Goal: Find specific page/section: Find specific page/section

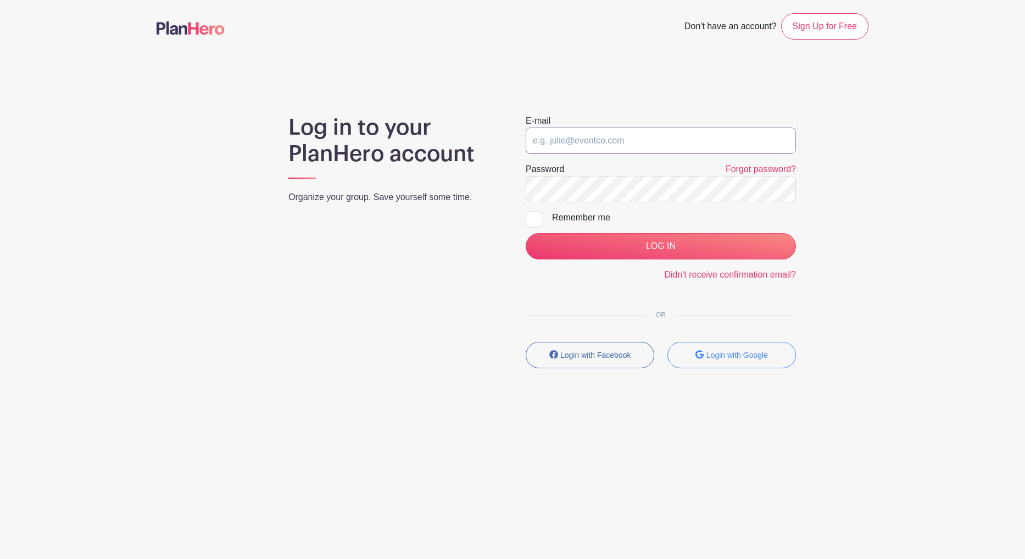
type input "[EMAIL_ADDRESS][DOMAIN_NAME]"
click at [661, 246] on input "LOG IN" at bounding box center [661, 246] width 270 height 26
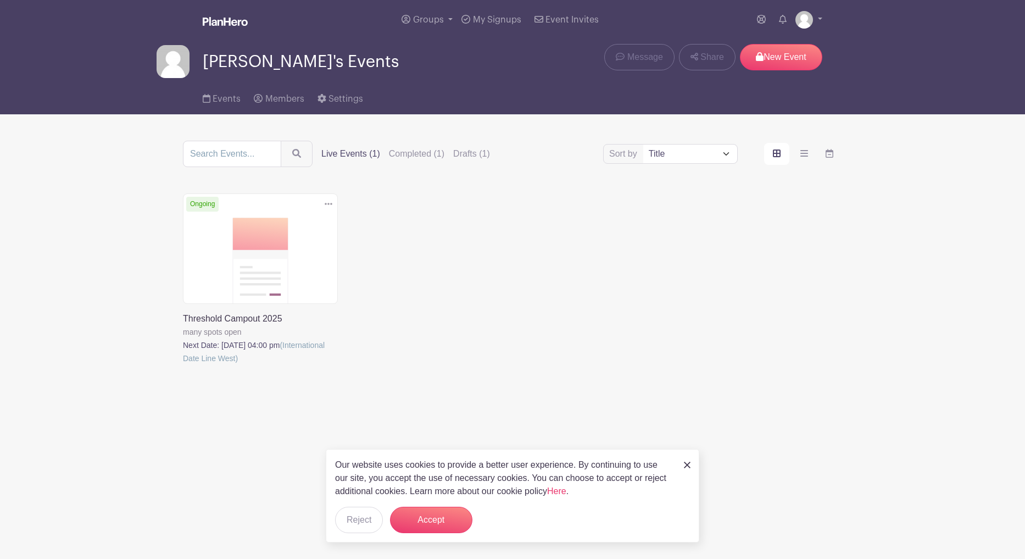
click at [183, 365] on link at bounding box center [183, 365] width 0 height 0
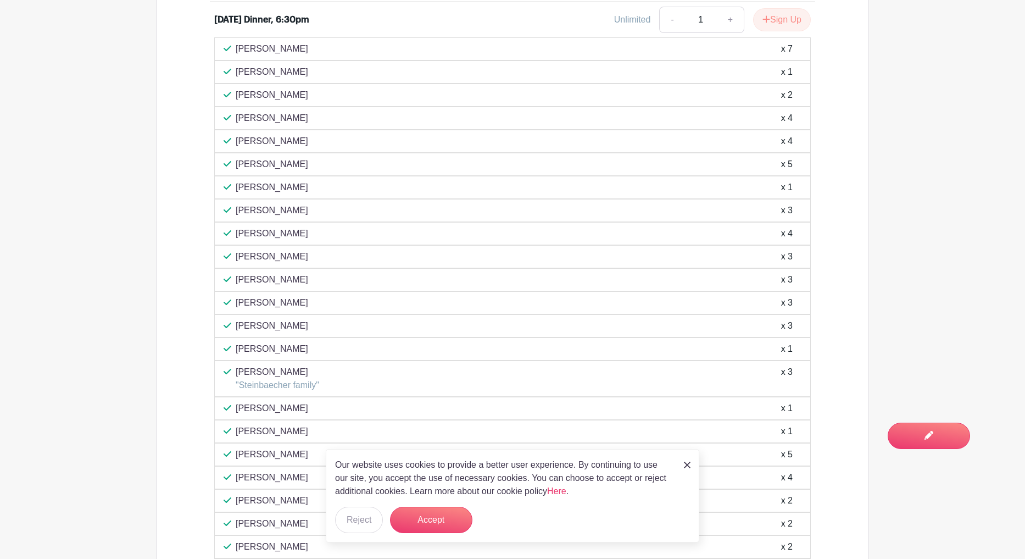
scroll to position [746, 0]
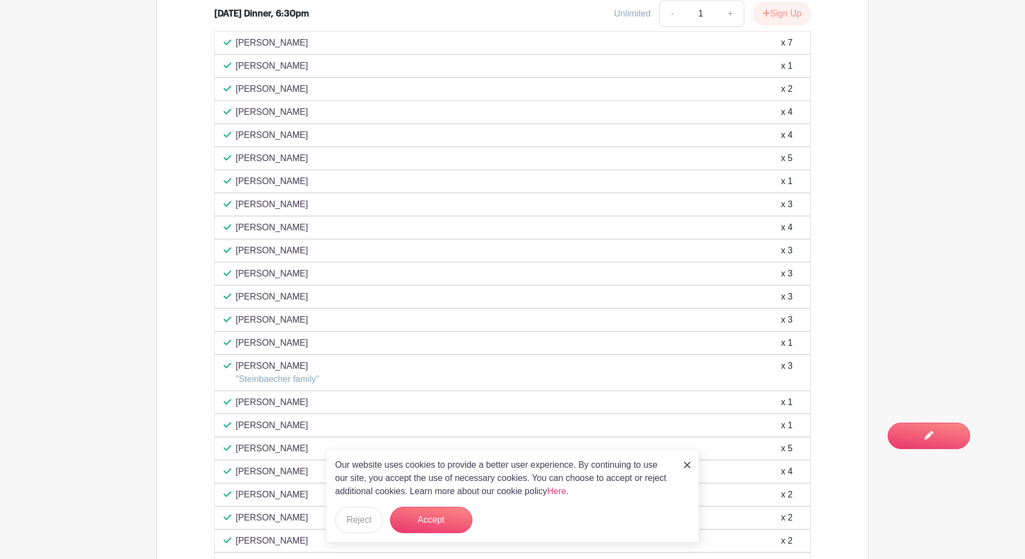
click at [436, 518] on button "Accept" at bounding box center [431, 520] width 82 height 26
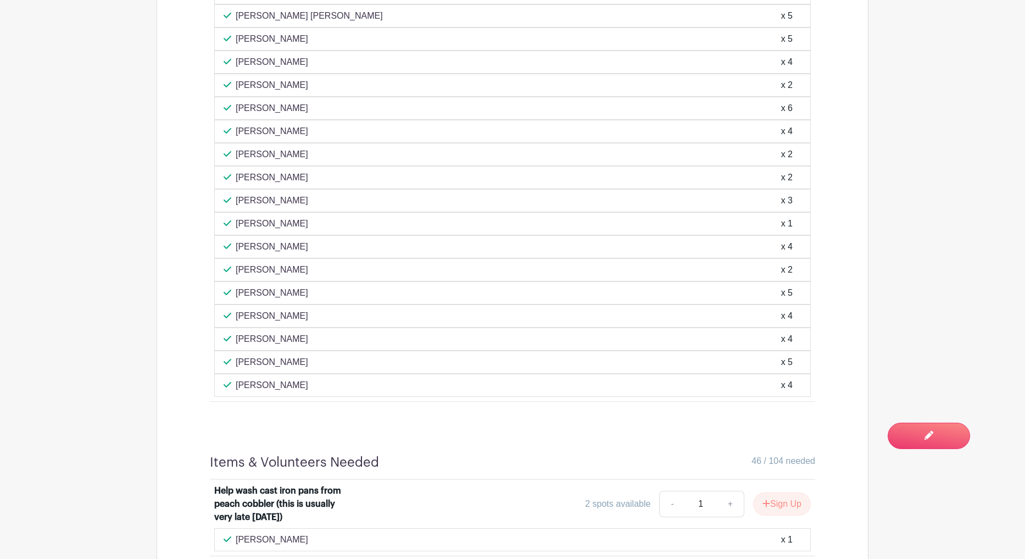
scroll to position [2497, 0]
drag, startPoint x: 1014, startPoint y: 557, endPoint x: 1014, endPoint y: 581, distance: 24.2
click at [1014, 558] on html "Loading... Groups All Groups [PERSON_NAME]'s Events My Signups Event Invites My…" at bounding box center [512, 345] width 1025 height 5542
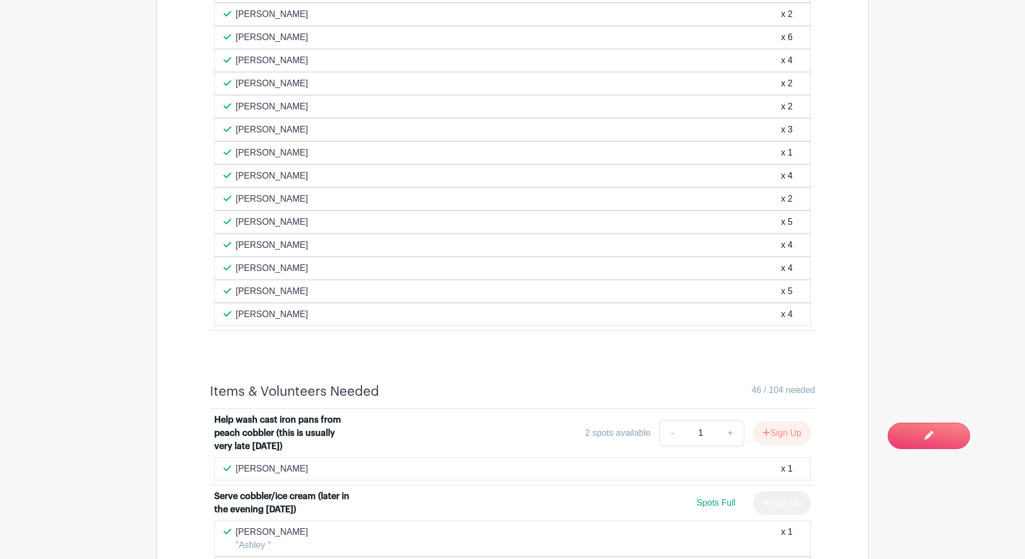
drag, startPoint x: 1023, startPoint y: 539, endPoint x: 927, endPoint y: 356, distance: 207.2
click at [927, 356] on main "Groups All Groups [PERSON_NAME]'s Events My Signups Event Invites My account Lo…" at bounding box center [512, 274] width 1025 height 5542
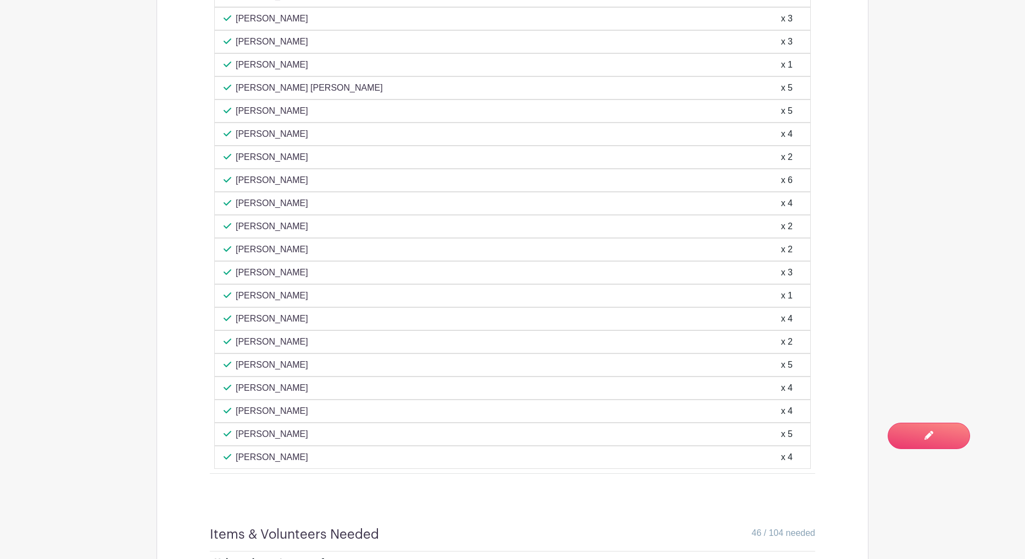
scroll to position [2351, 0]
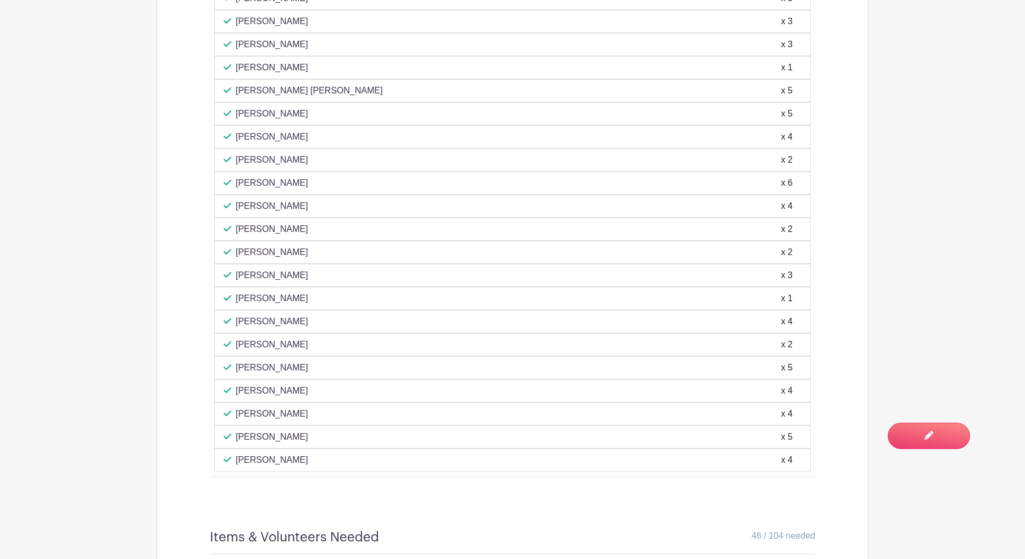
click at [906, 373] on main "Groups All Groups [PERSON_NAME]'s Events My Signups Event Invites My account Lo…" at bounding box center [512, 420] width 1025 height 5542
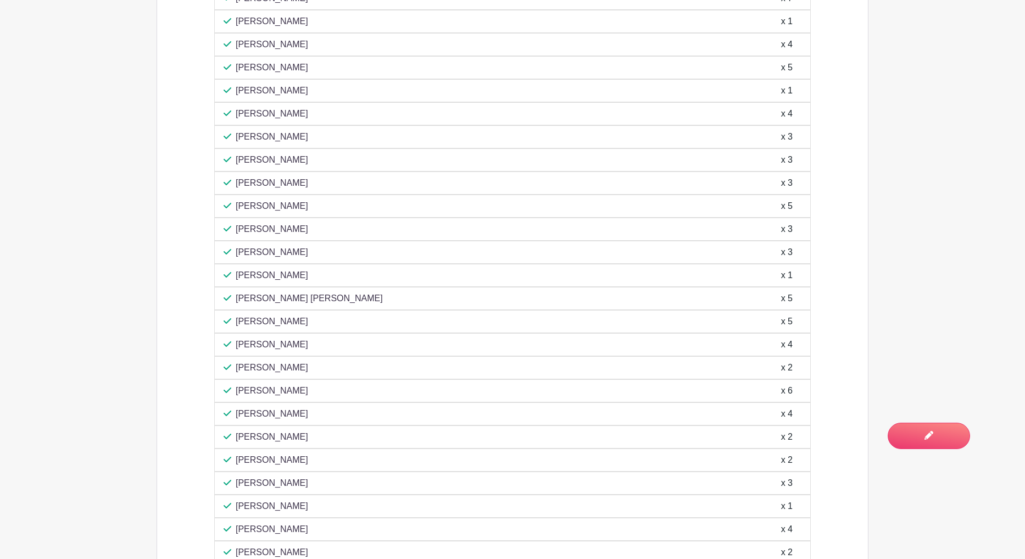
scroll to position [2144, 0]
